Goal: Find specific page/section: Find specific page/section

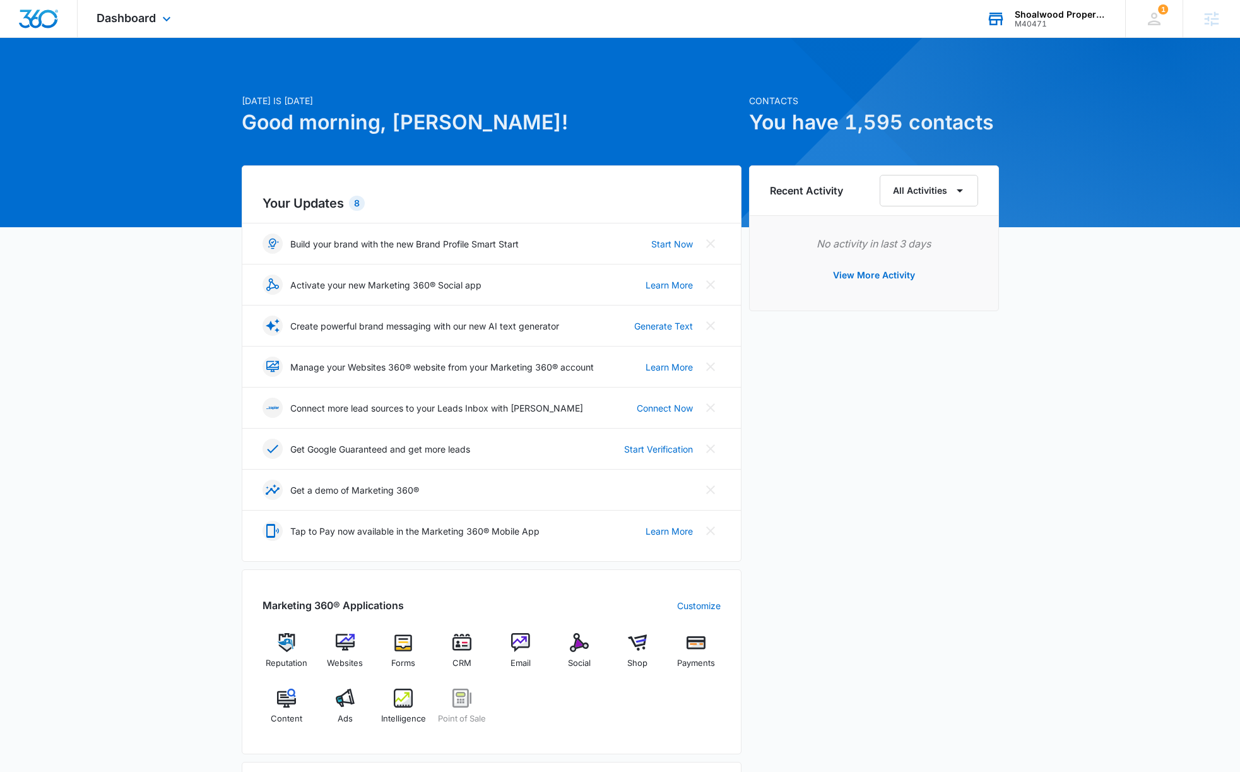
click at [1044, 4] on div "Shoalwood Properties M40471 Your Accounts View All" at bounding box center [1046, 18] width 158 height 37
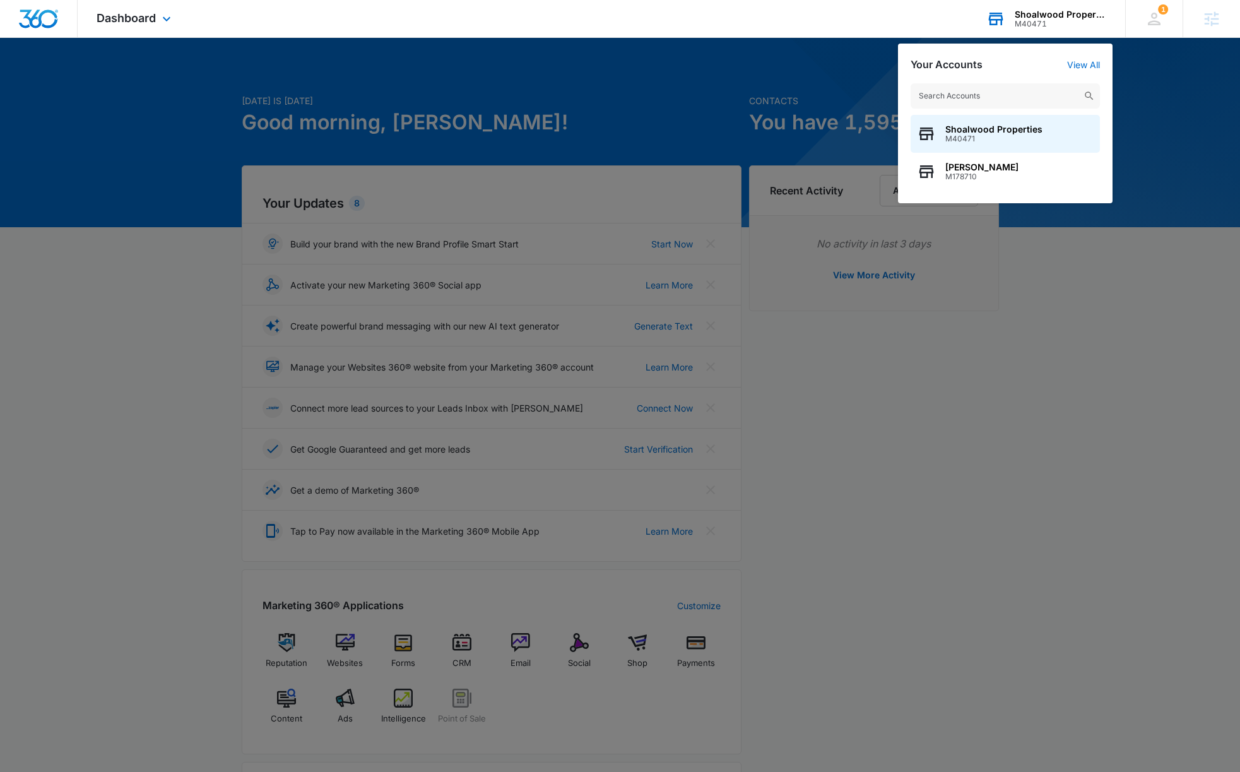
click at [1044, 7] on div "Shoalwood Properties M40471 Your Accounts View All Shoalwood Properties M40471 …" at bounding box center [1046, 18] width 158 height 37
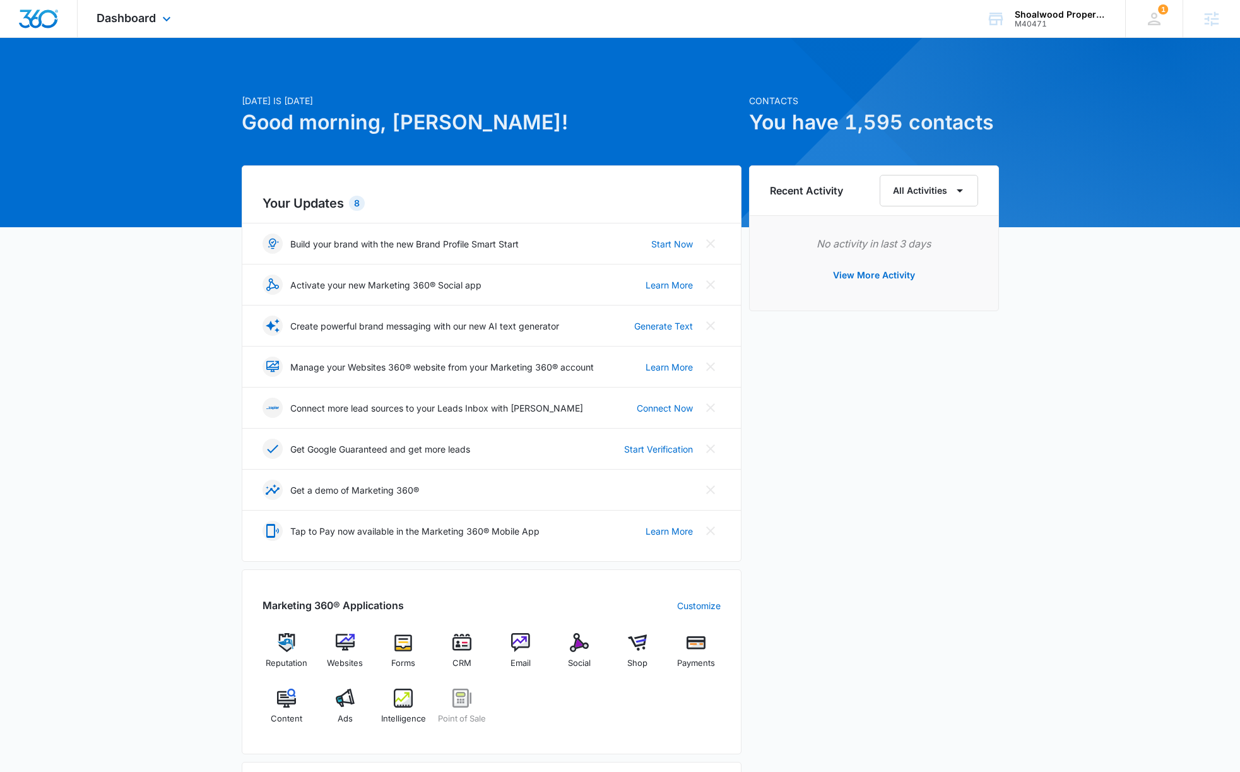
click at [157, 23] on div "Dashboard Apps Reputation Websites Forms CRM Email Social Shop Payments POS Con…" at bounding box center [135, 18] width 115 height 37
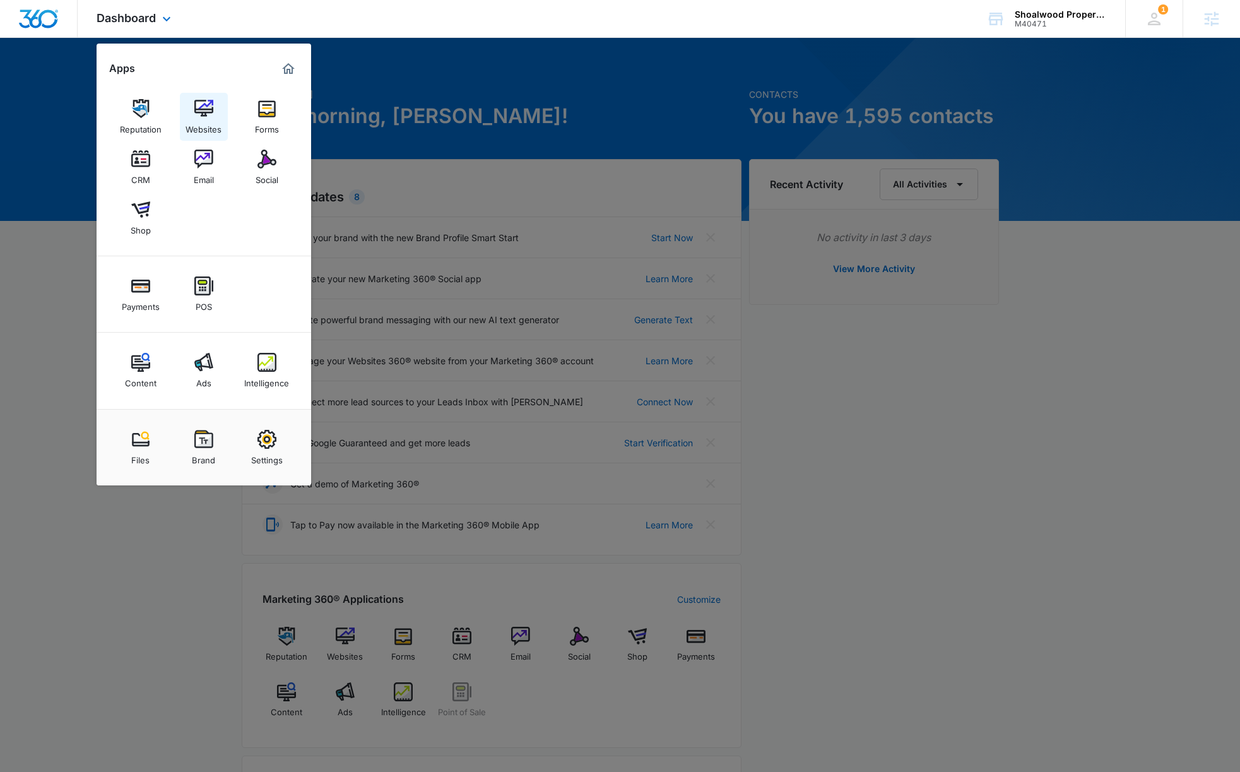
scroll to position [7, 0]
click at [218, 113] on link "Websites" at bounding box center [204, 117] width 48 height 48
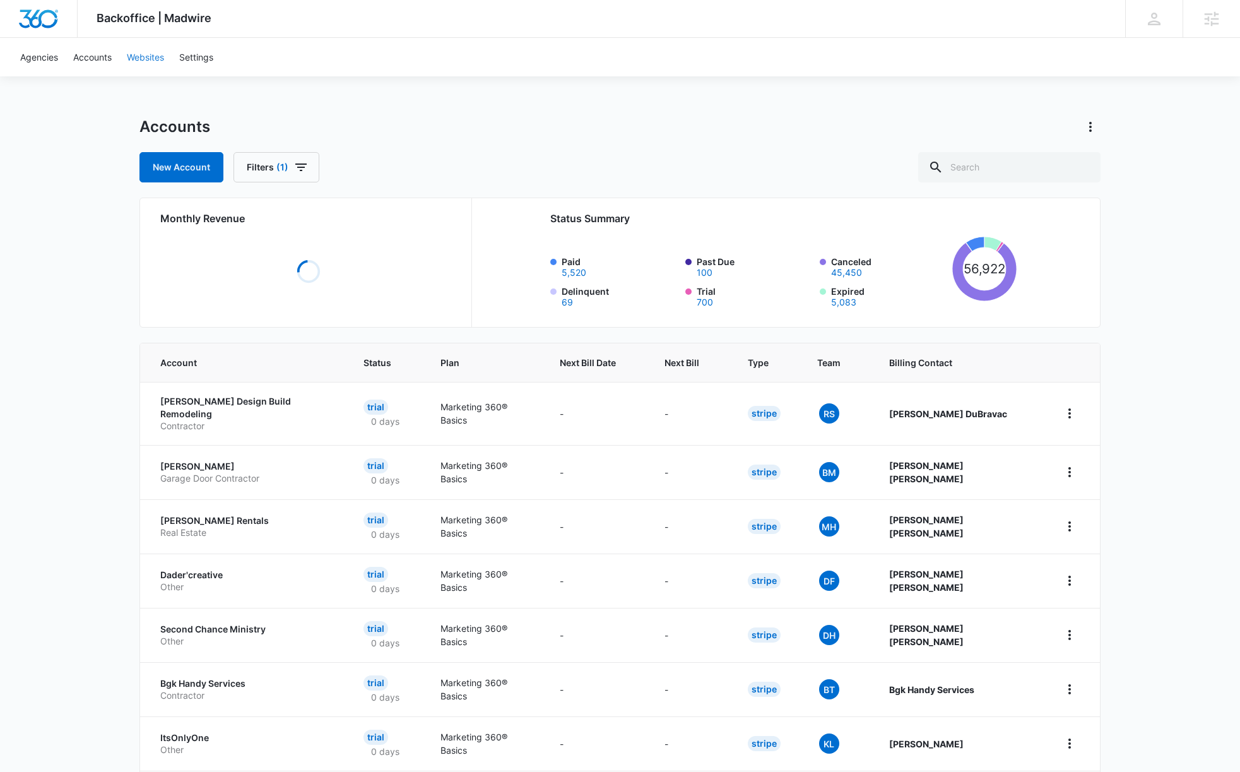
click at [161, 56] on link "Websites" at bounding box center [145, 57] width 52 height 38
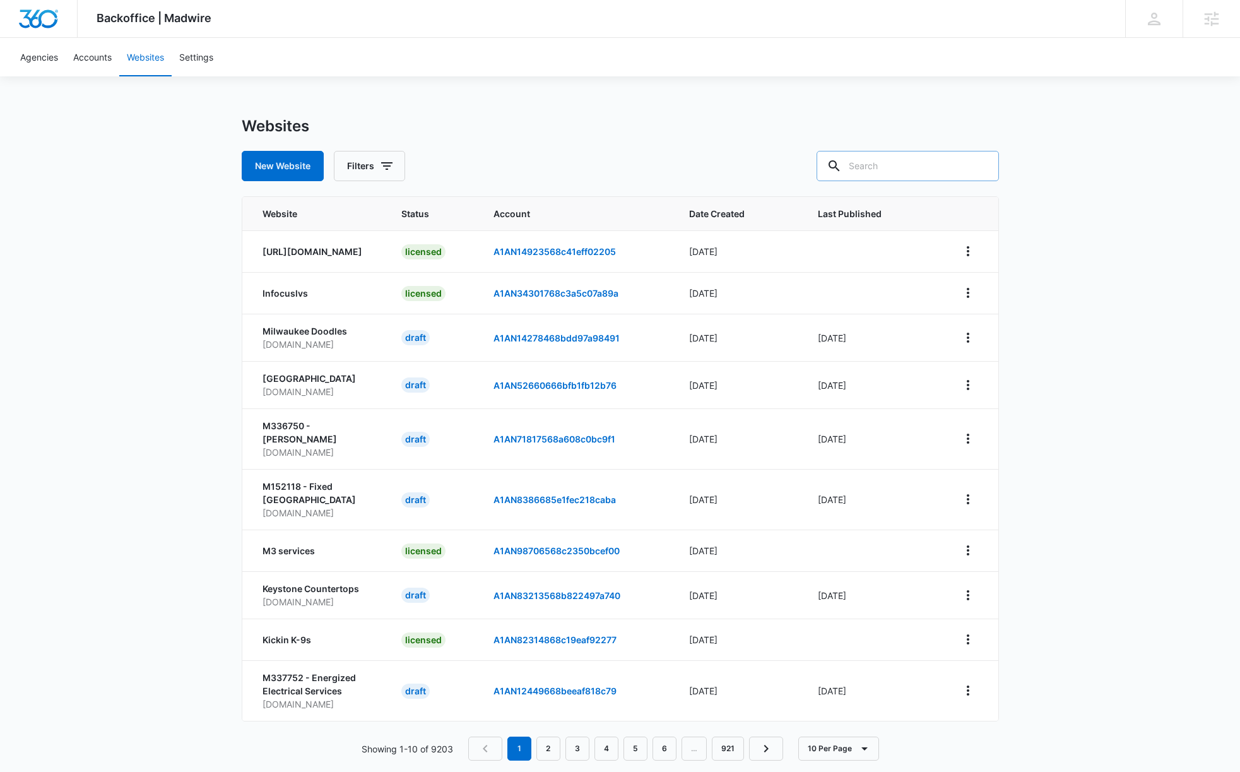
click at [869, 160] on input "text" at bounding box center [907, 166] width 182 height 30
paste input "Shoalwood Properties"
type input "Shoalwood Properties"
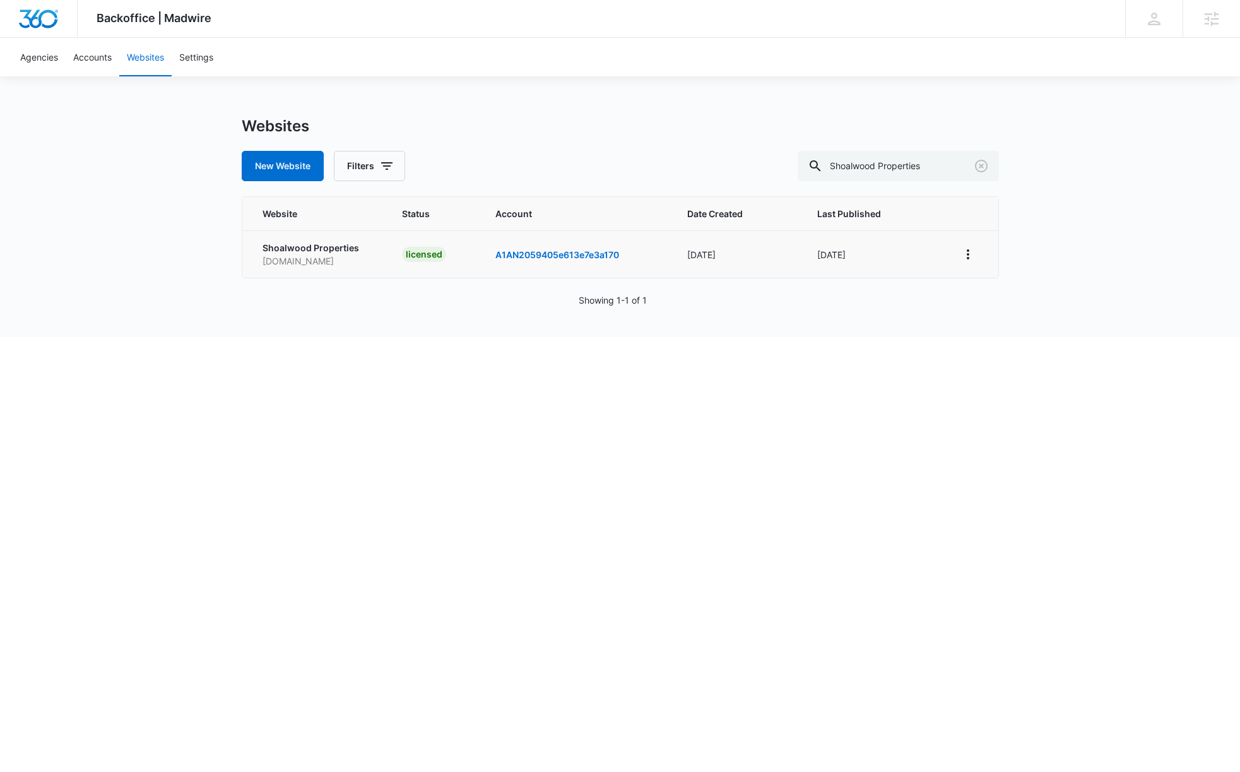
click at [324, 244] on p "Shoalwood Properties" at bounding box center [317, 247] width 110 height 13
click at [523, 249] on link "A1AN2059405e613e7e3a170" at bounding box center [557, 254] width 124 height 11
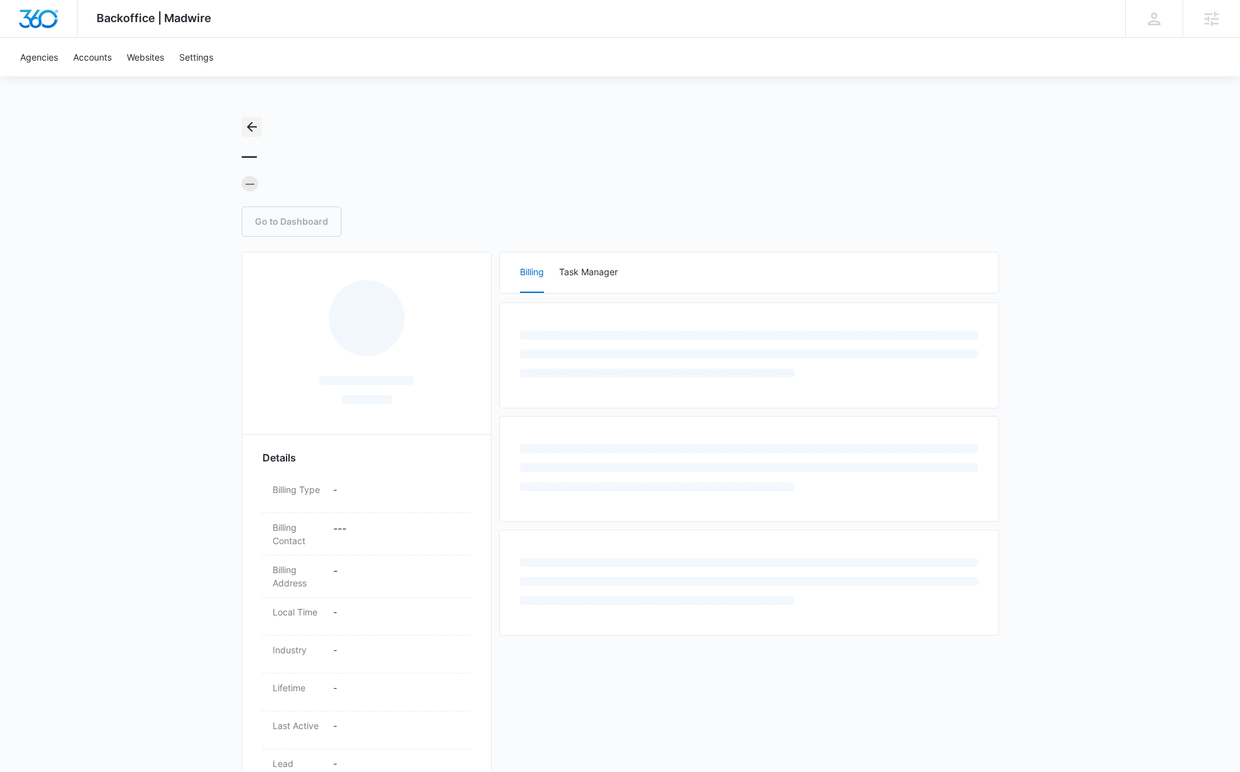
click at [249, 126] on icon "Back" at bounding box center [252, 127] width 10 height 10
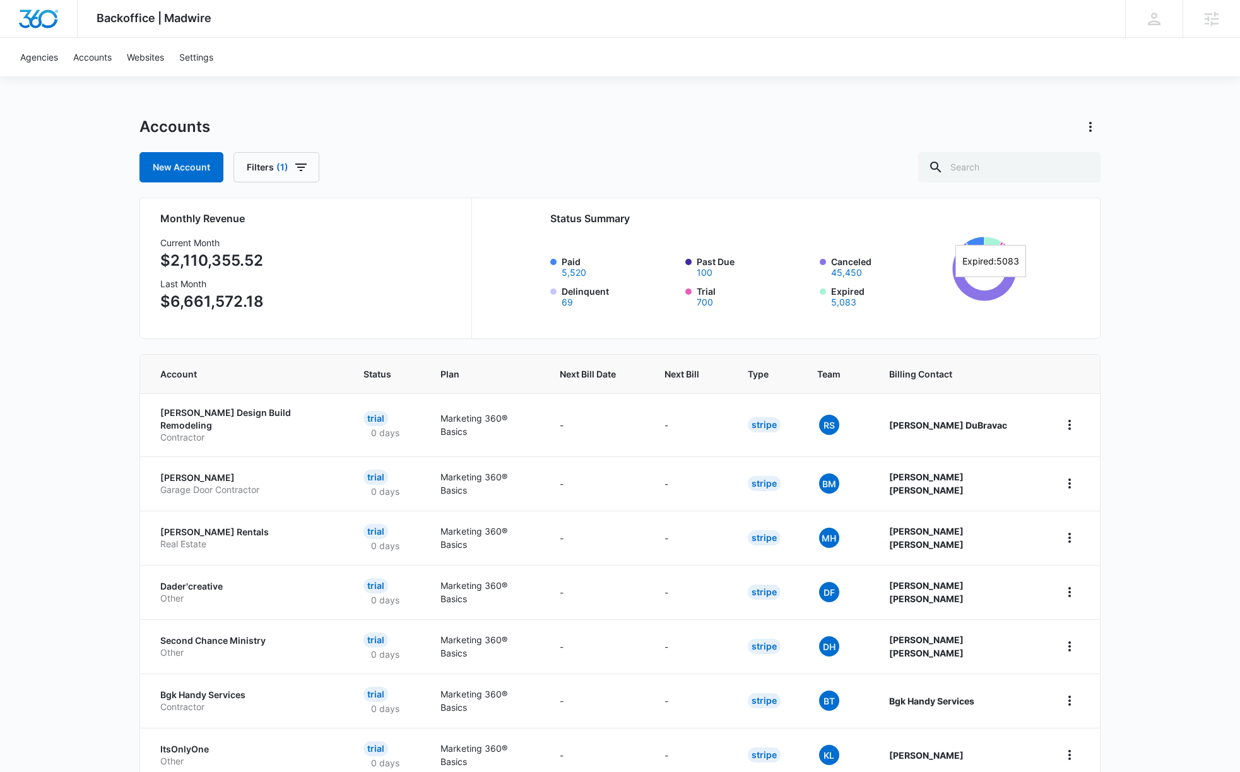
drag, startPoint x: 146, startPoint y: 62, endPoint x: 279, endPoint y: 81, distance: 135.1
click at [146, 62] on link "Websites" at bounding box center [145, 57] width 52 height 38
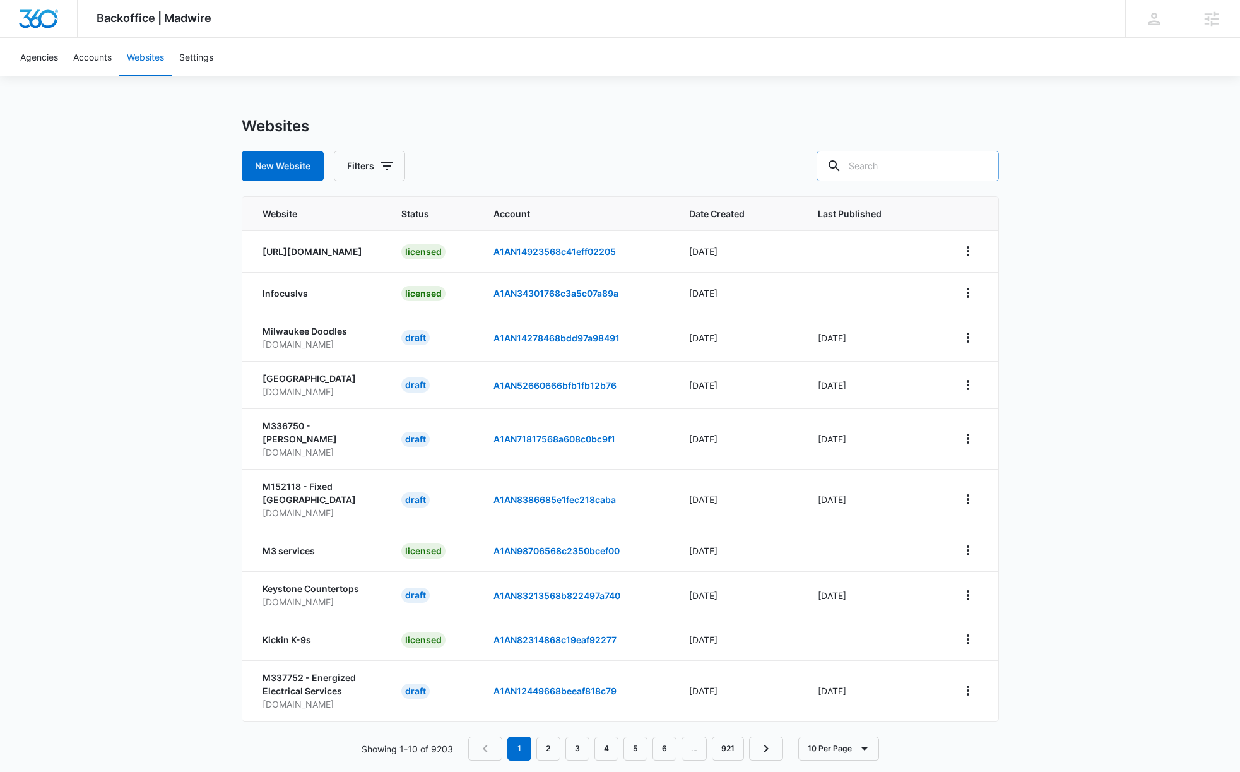
click at [845, 175] on input "text" at bounding box center [907, 166] width 182 height 30
paste input "Shoalwood Properties"
type input "Shoalwood Properties"
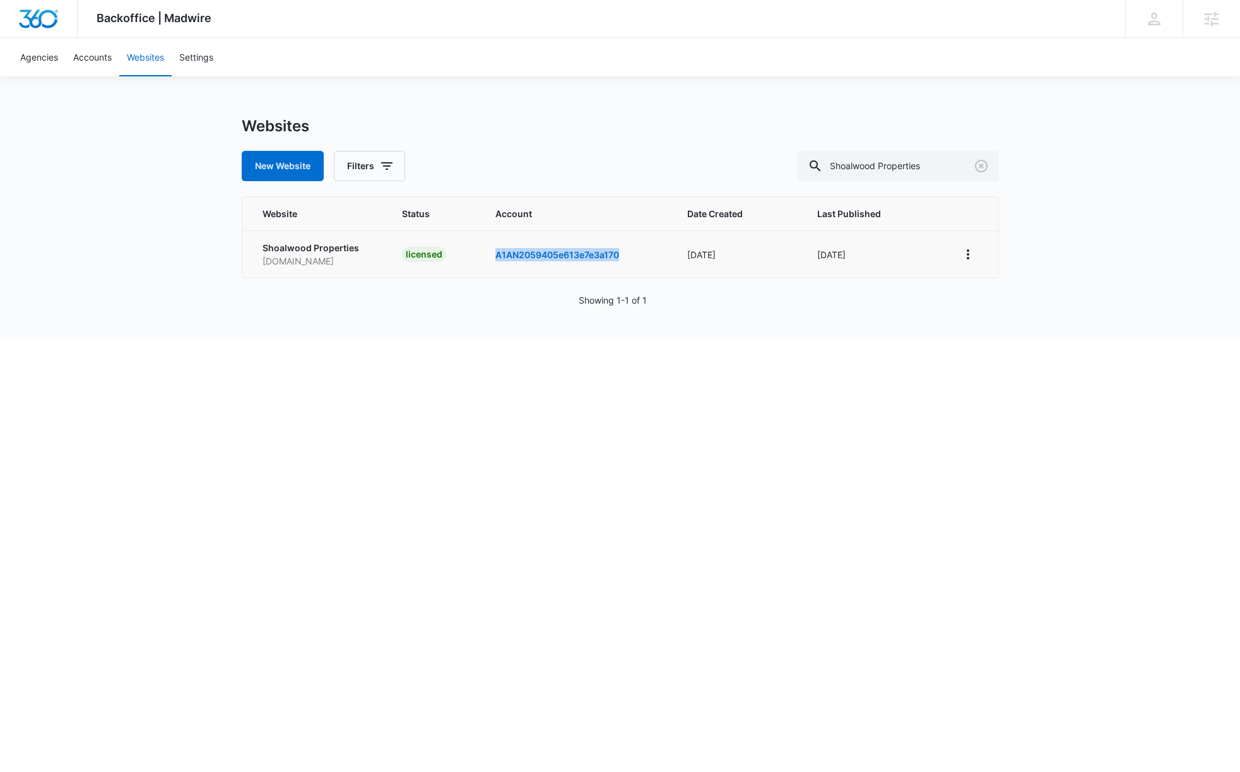
drag, startPoint x: 482, startPoint y: 256, endPoint x: 604, endPoint y: 264, distance: 122.6
click at [604, 264] on td "A1AN2059405e613e7e3a170" at bounding box center [576, 253] width 192 height 47
click at [482, 256] on td "A1AN2059405e613e7e3a170" at bounding box center [576, 253] width 192 height 47
